Goal: Information Seeking & Learning: Check status

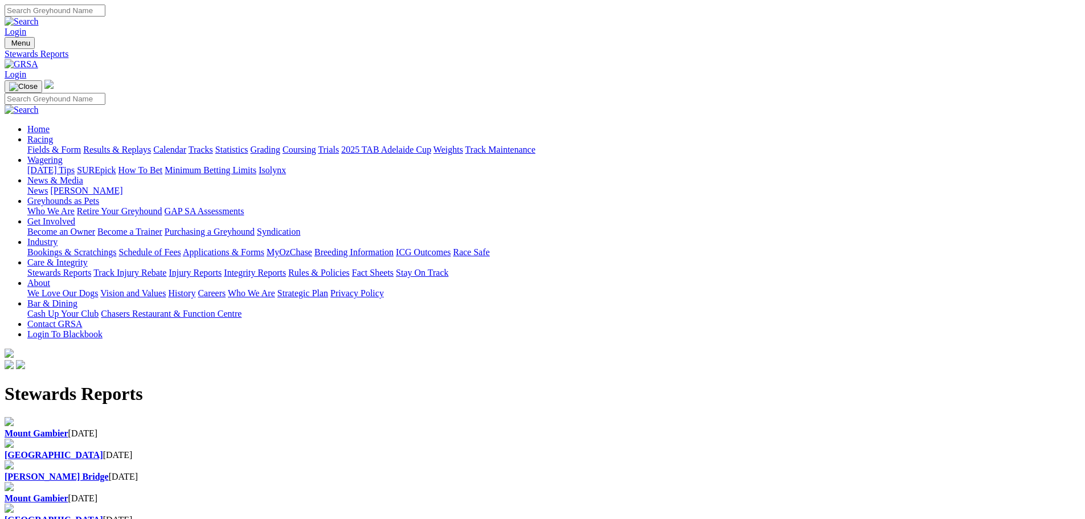
click at [109, 472] on b "[PERSON_NAME] Bridge" at bounding box center [57, 477] width 104 height 10
click at [367, 450] on div "Angle Park 27 Sep 2025" at bounding box center [543, 455] width 1076 height 10
click at [68, 428] on b "Mount Gambier" at bounding box center [37, 433] width 64 height 10
